Goal: Navigation & Orientation: Find specific page/section

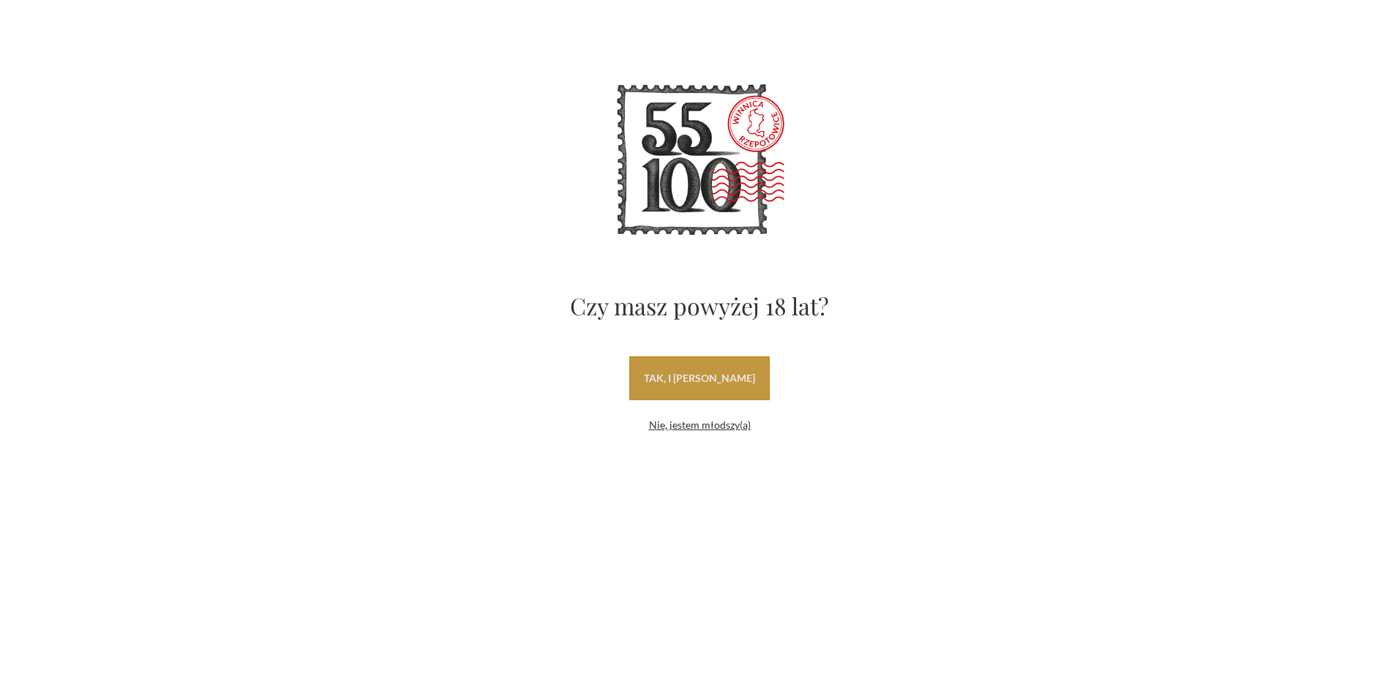
drag, startPoint x: 714, startPoint y: 379, endPoint x: 823, endPoint y: 323, distance: 123.1
click at [716, 380] on link "tak, i uwielbiam wino" at bounding box center [699, 378] width 141 height 44
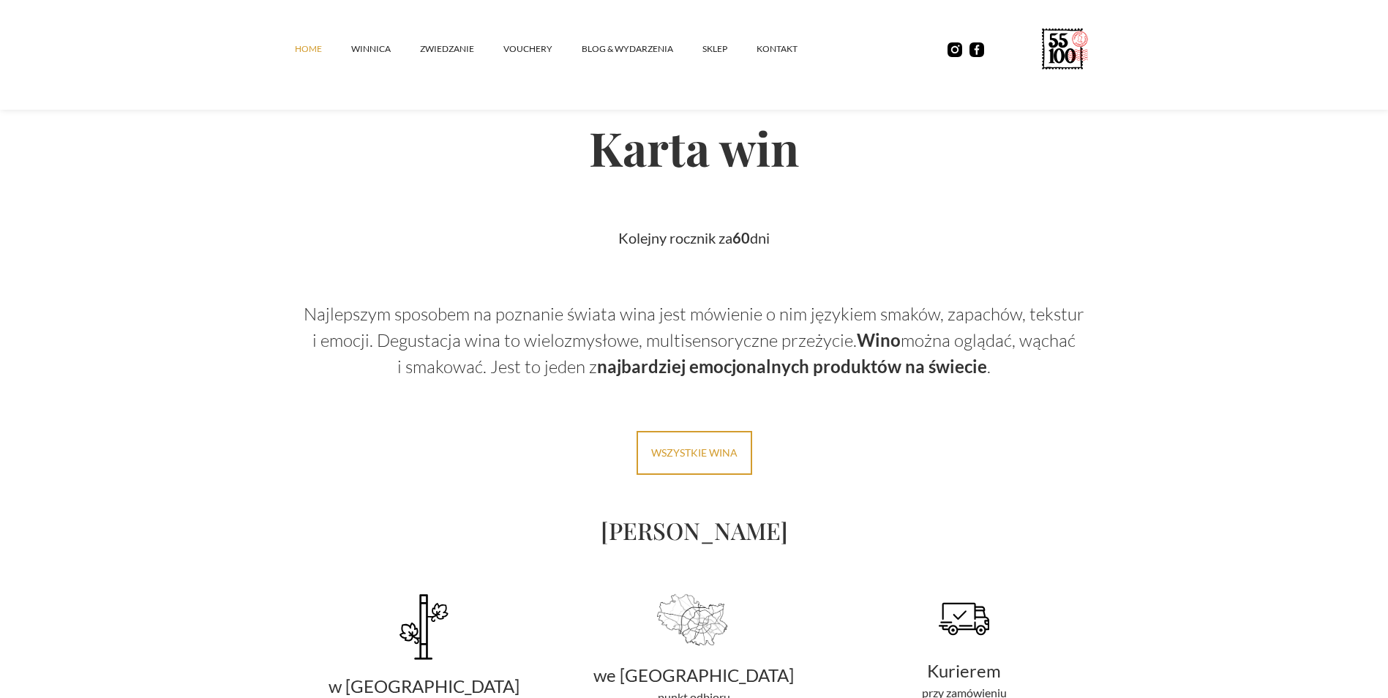
scroll to position [2269, 0]
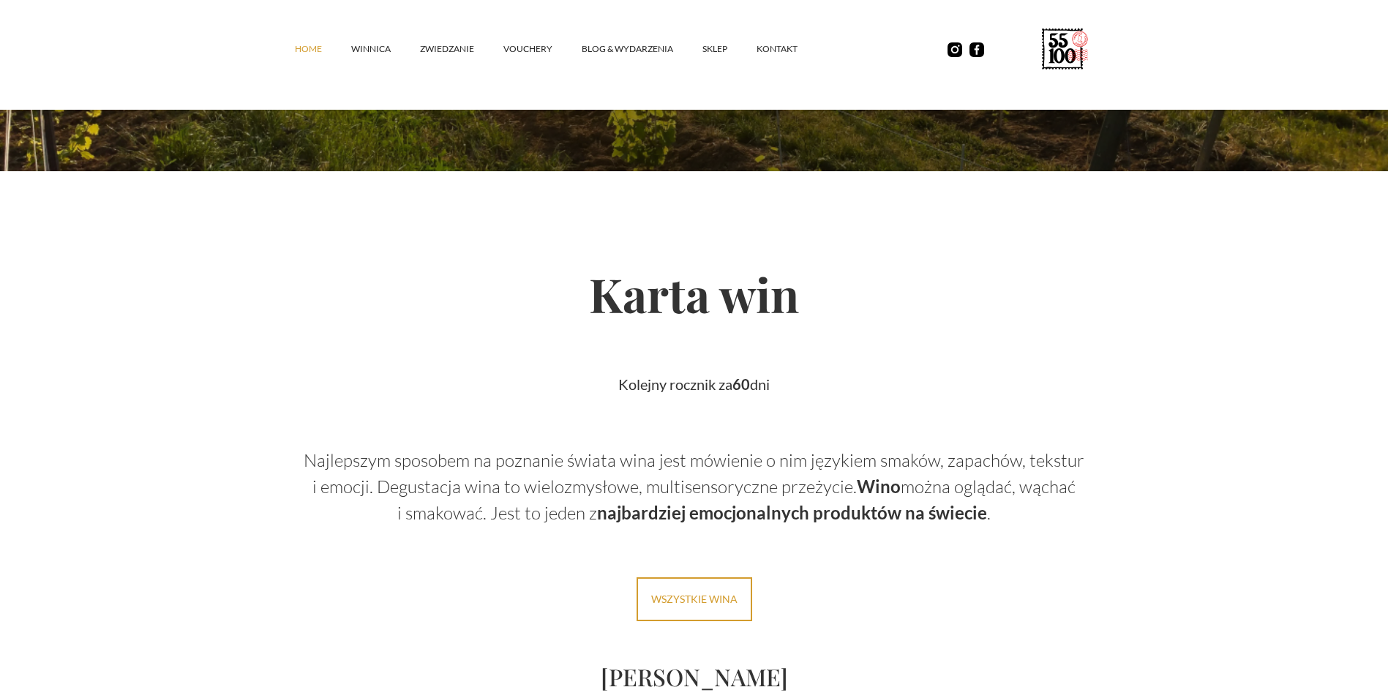
drag, startPoint x: 607, startPoint y: 50, endPoint x: 558, endPoint y: 72, distance: 53.4
click at [607, 49] on link "Blog & Wydarzenia" at bounding box center [642, 49] width 121 height 44
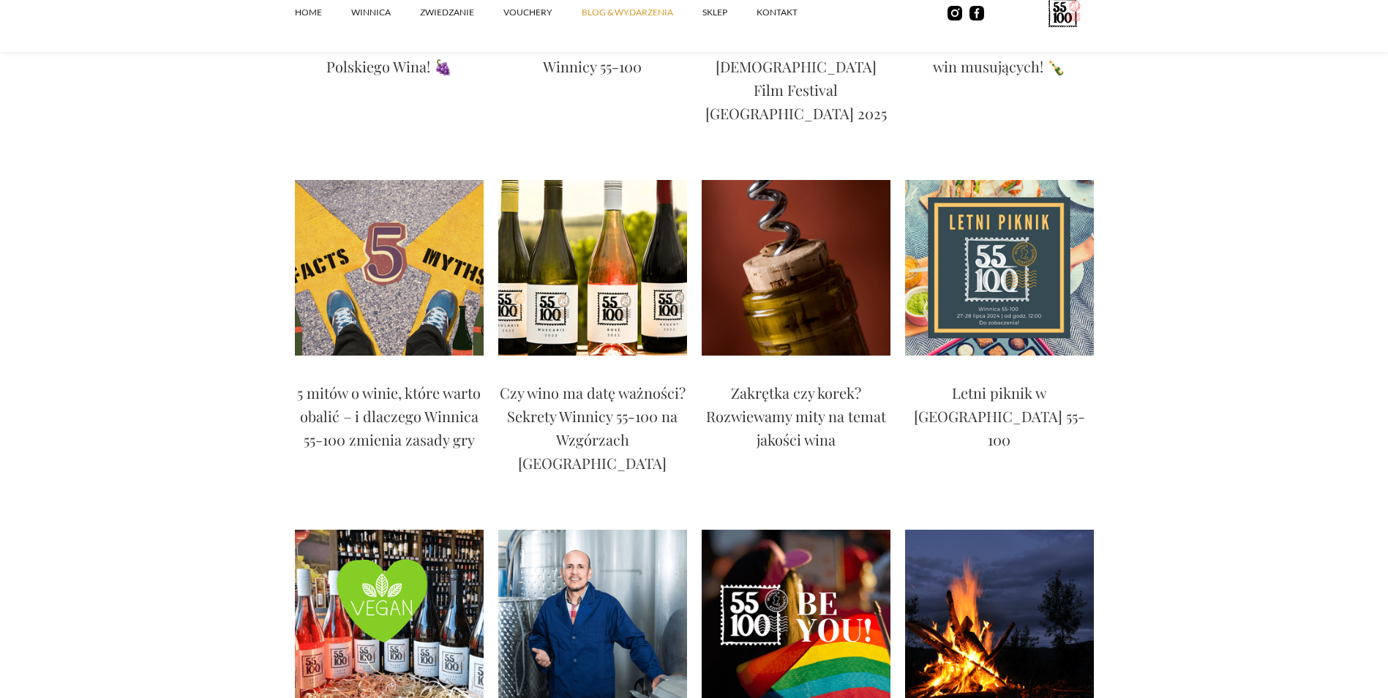
scroll to position [878, 0]
